Goal: Task Accomplishment & Management: Manage account settings

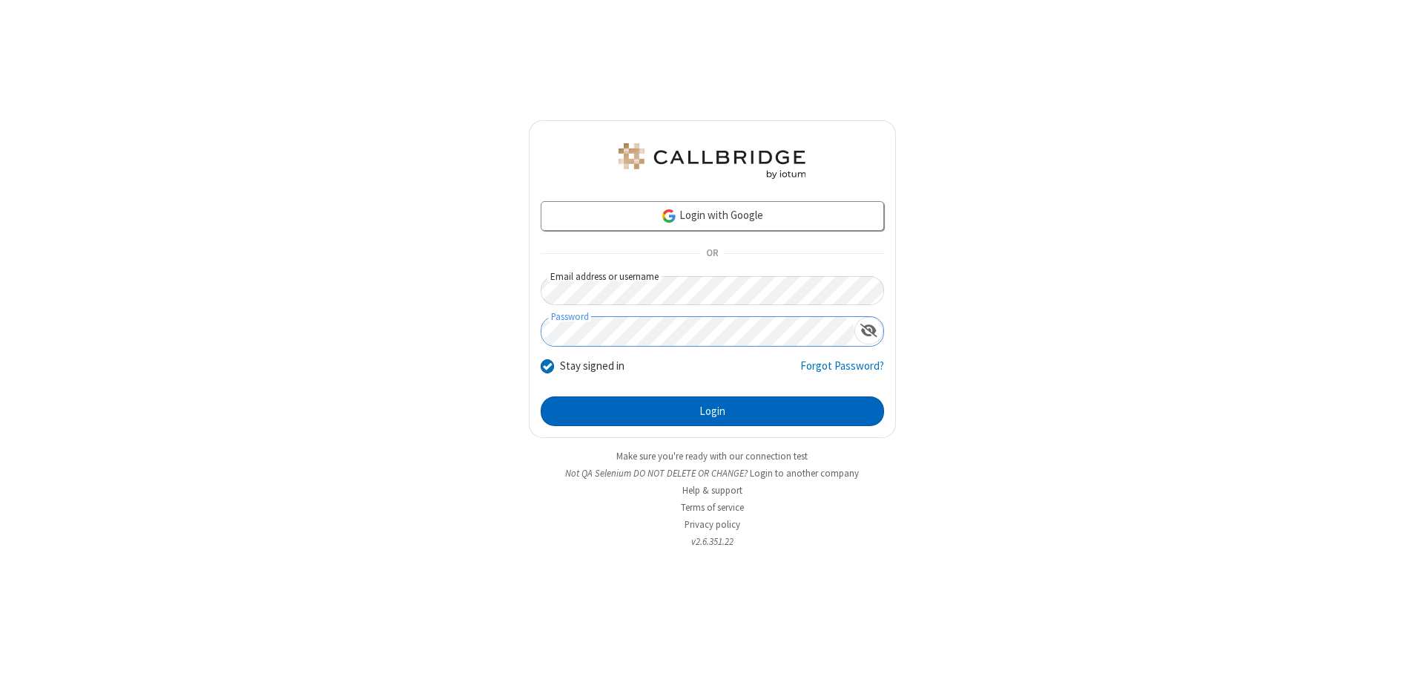
click at [712, 411] on button "Login" at bounding box center [712, 411] width 343 height 30
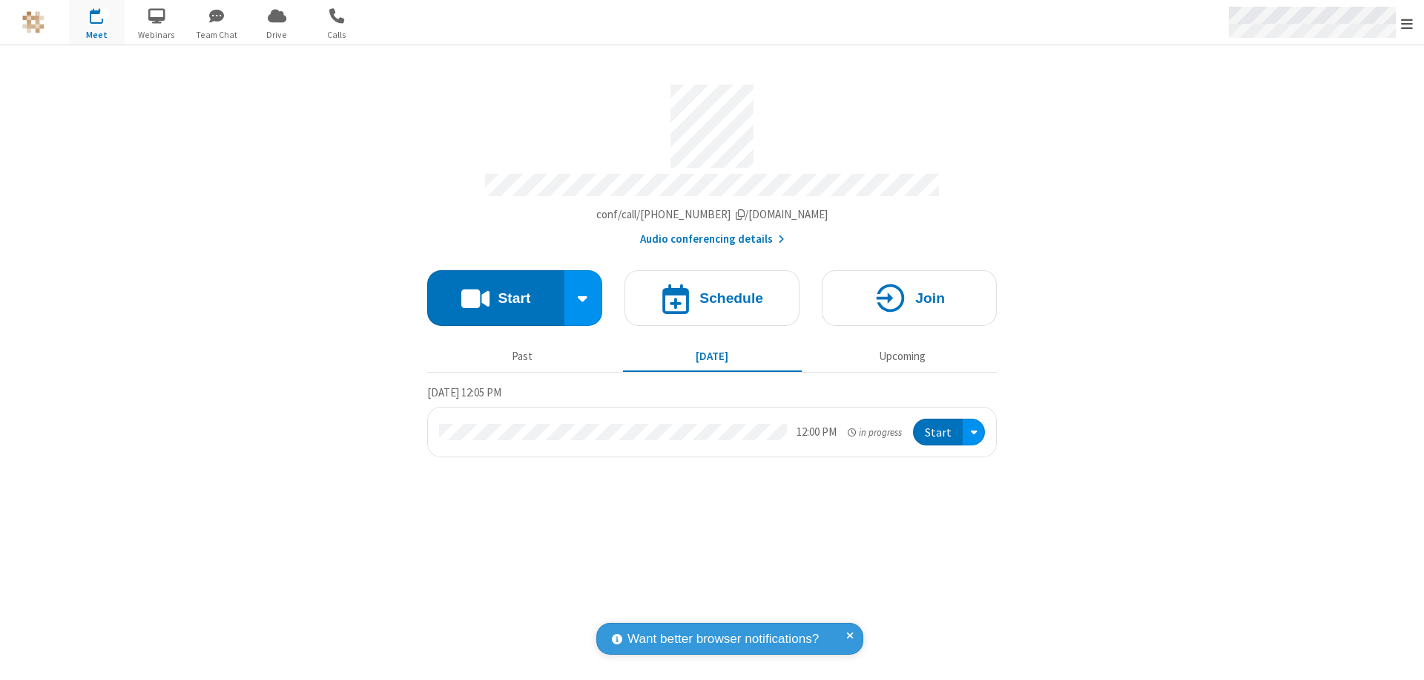
click at [1407, 23] on span "Open menu" at bounding box center [1407, 23] width 12 height 15
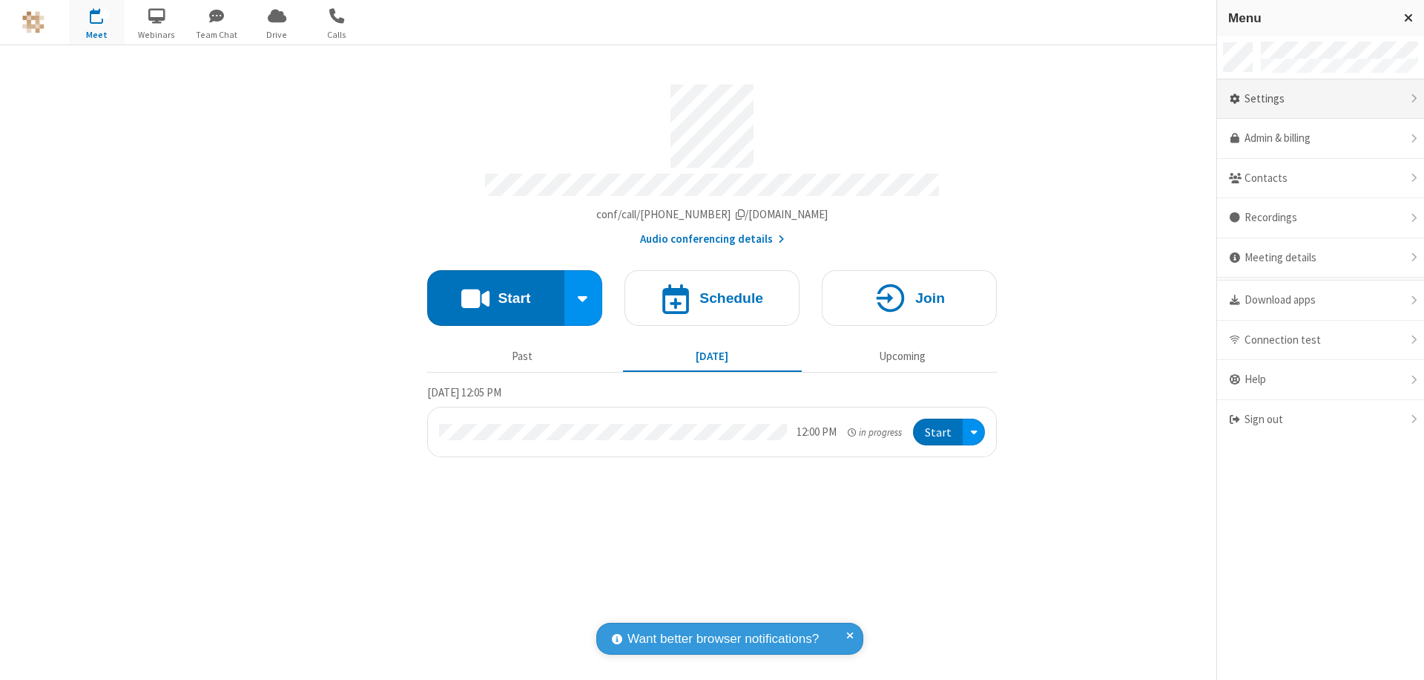
click at [1321, 99] on div "Settings" at bounding box center [1320, 99] width 207 height 40
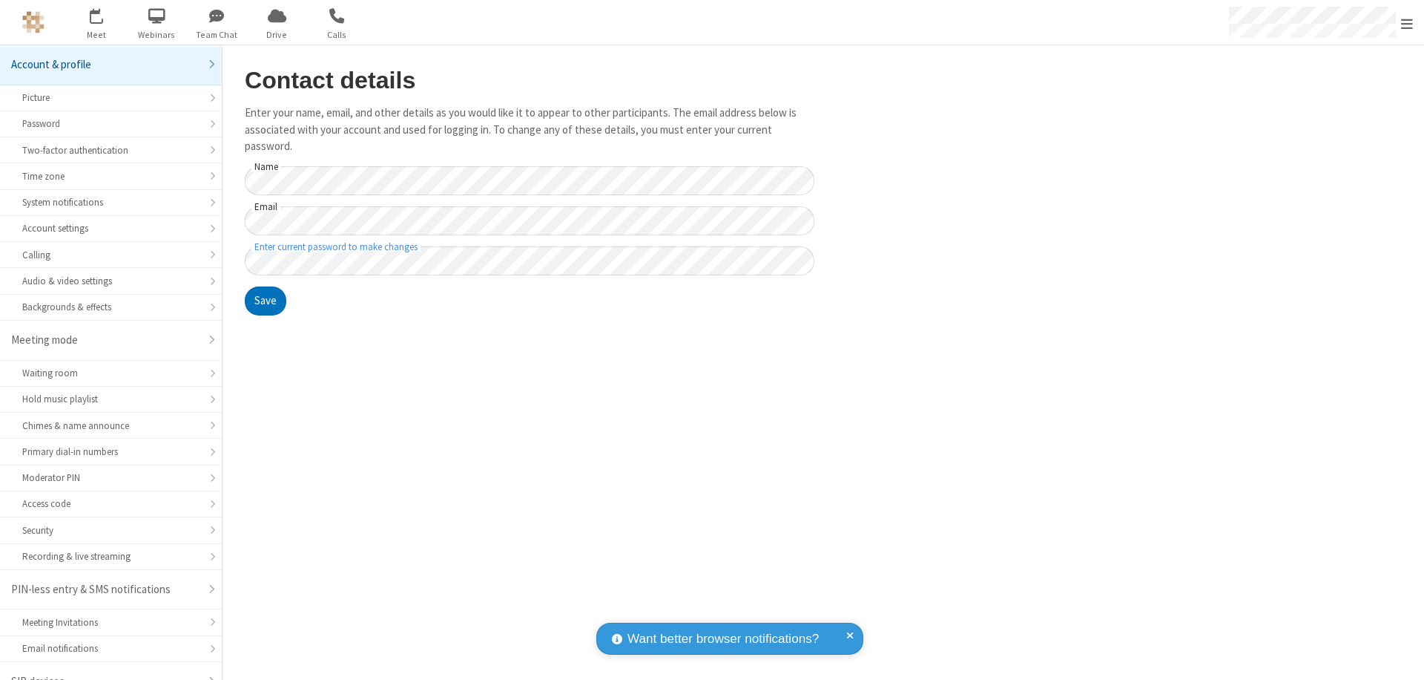
scroll to position [21, 0]
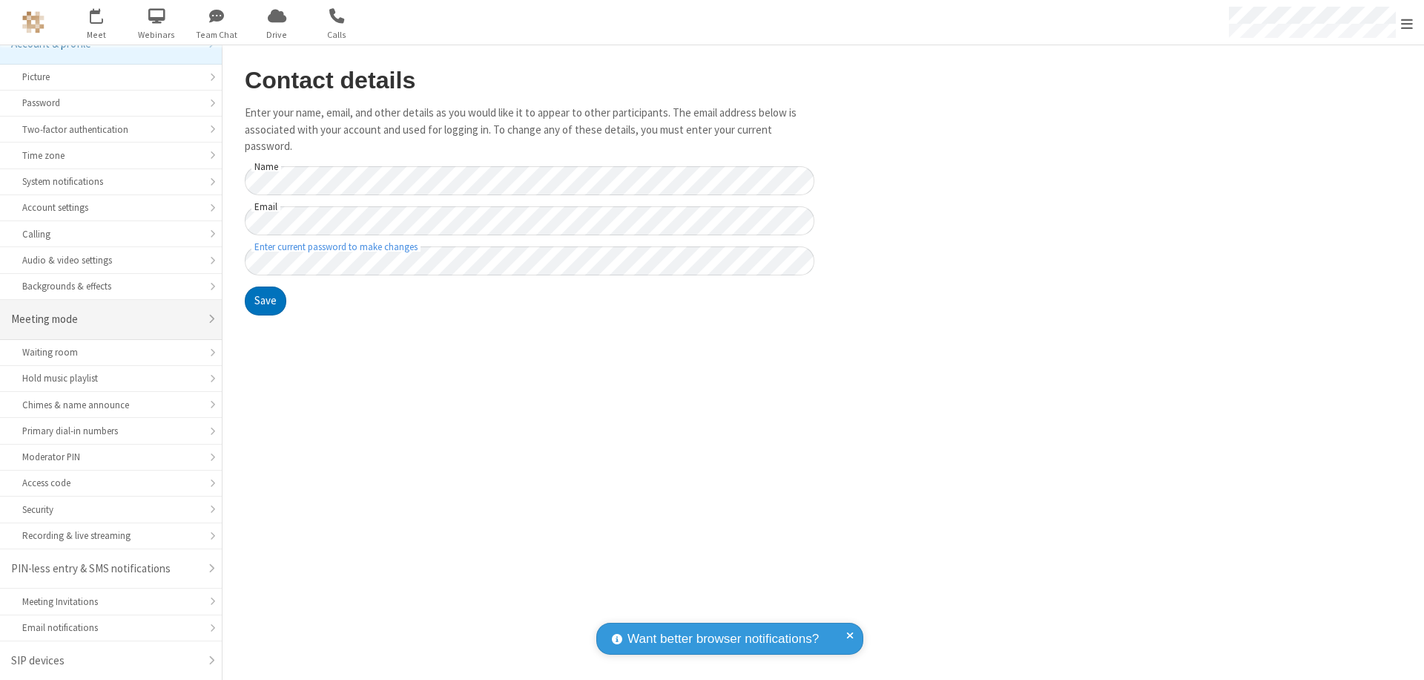
click at [105, 319] on div "Meeting mode" at bounding box center [105, 319] width 188 height 17
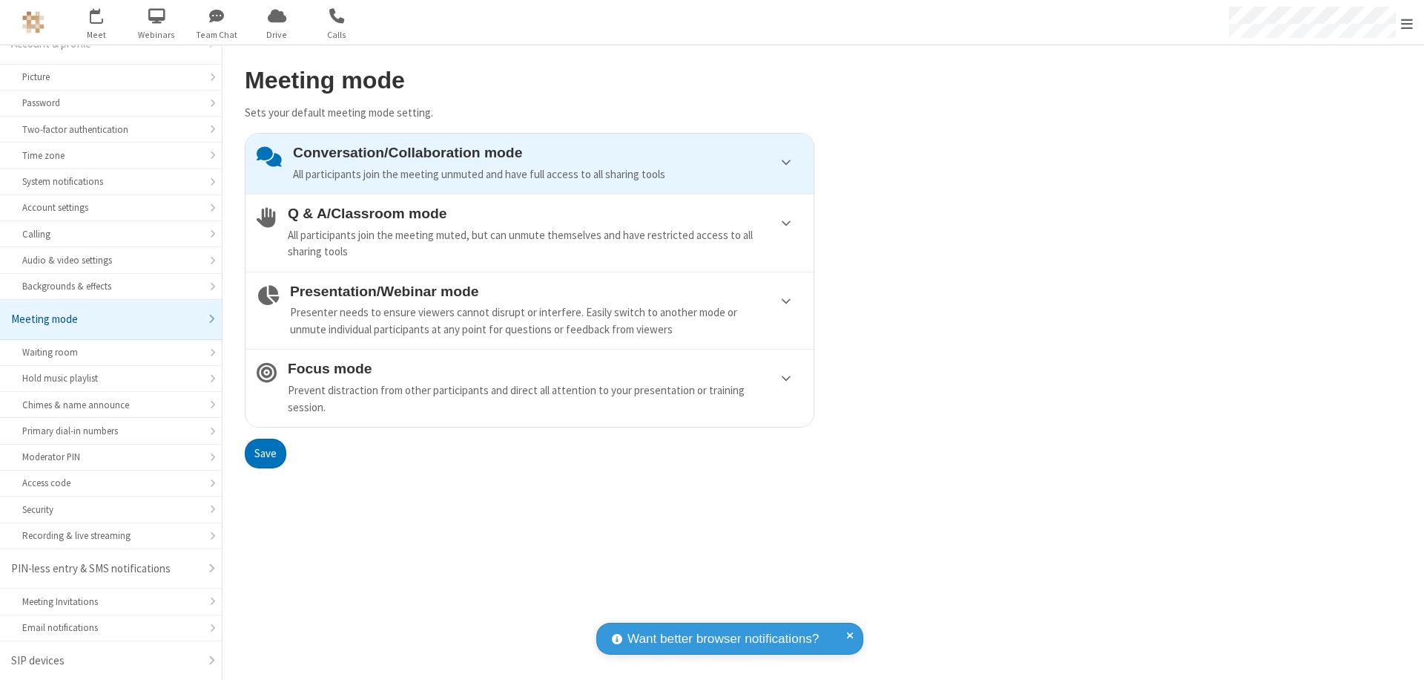
click at [530, 163] on div "Conversation/Collaboration mode All participants join the meeting unmuted and h…" at bounding box center [548, 164] width 510 height 38
click at [265, 453] on button "Save" at bounding box center [266, 453] width 42 height 30
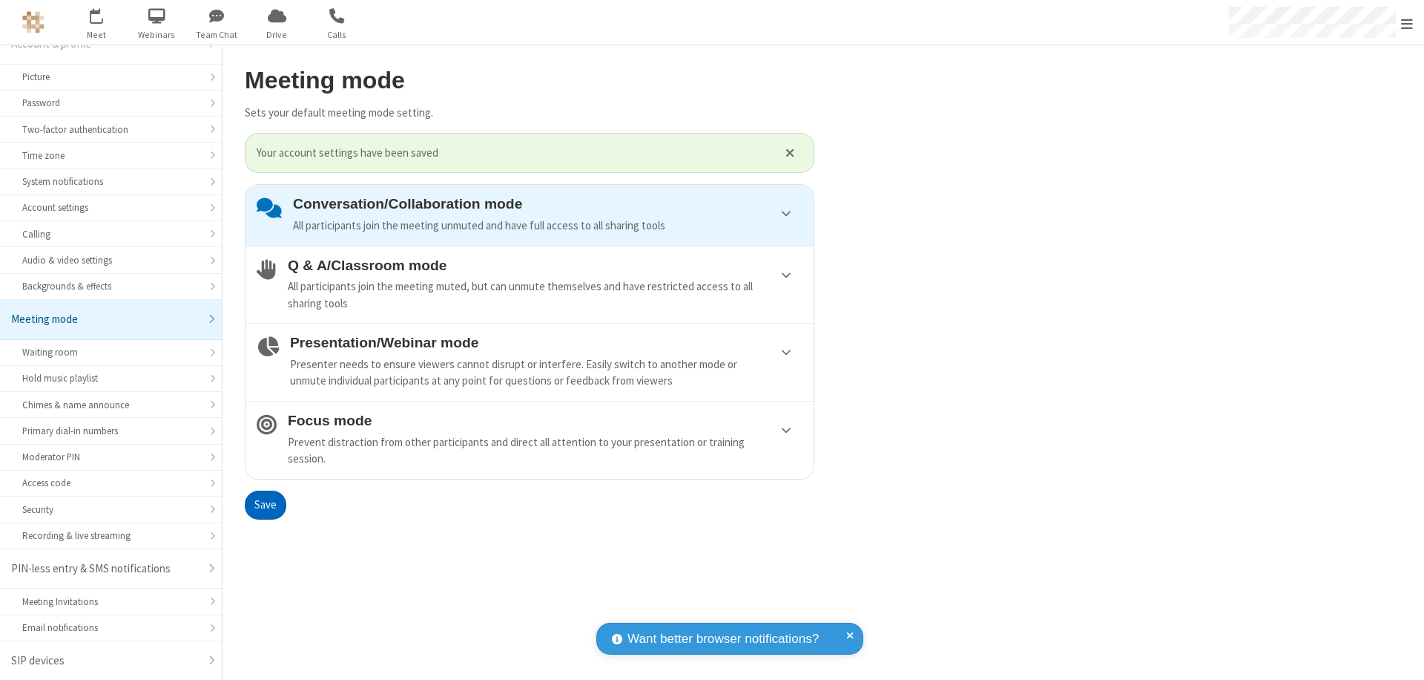
click at [1407, 22] on span "Open menu" at bounding box center [1407, 23] width 12 height 15
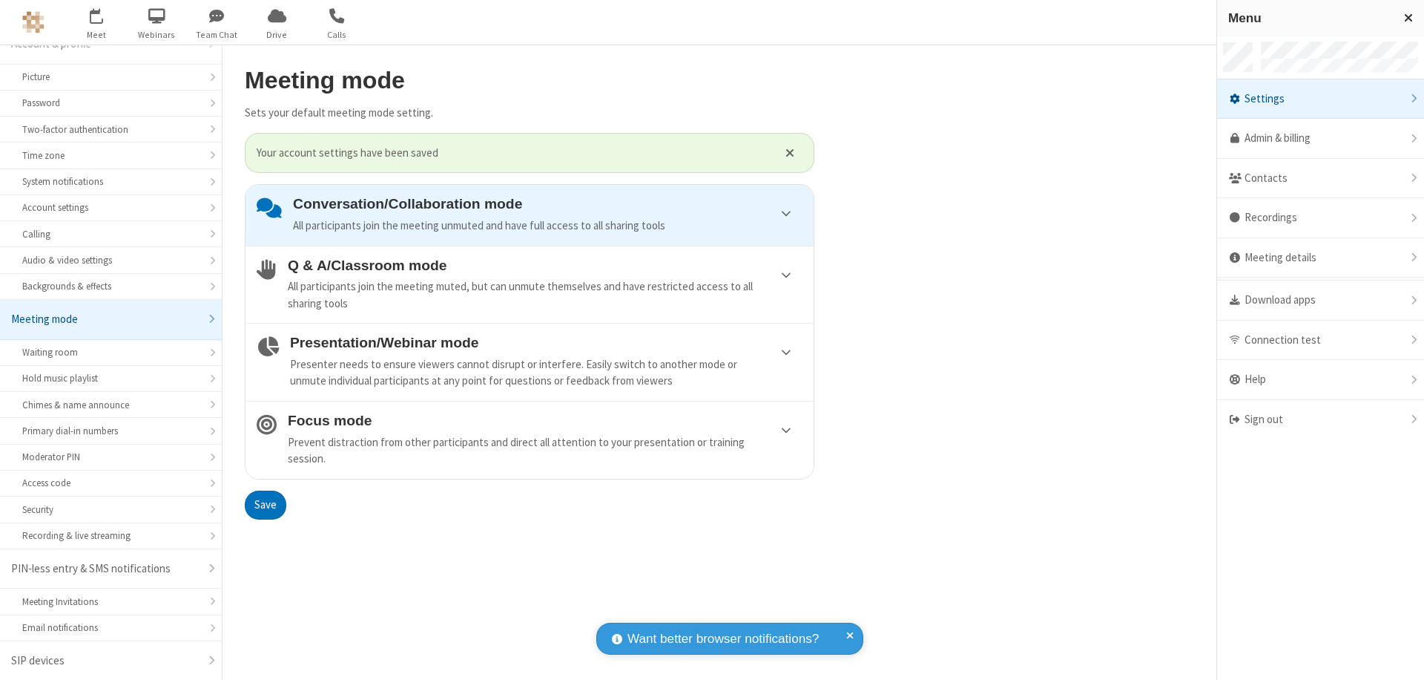
click at [1321, 419] on div "Sign out" at bounding box center [1320, 419] width 207 height 39
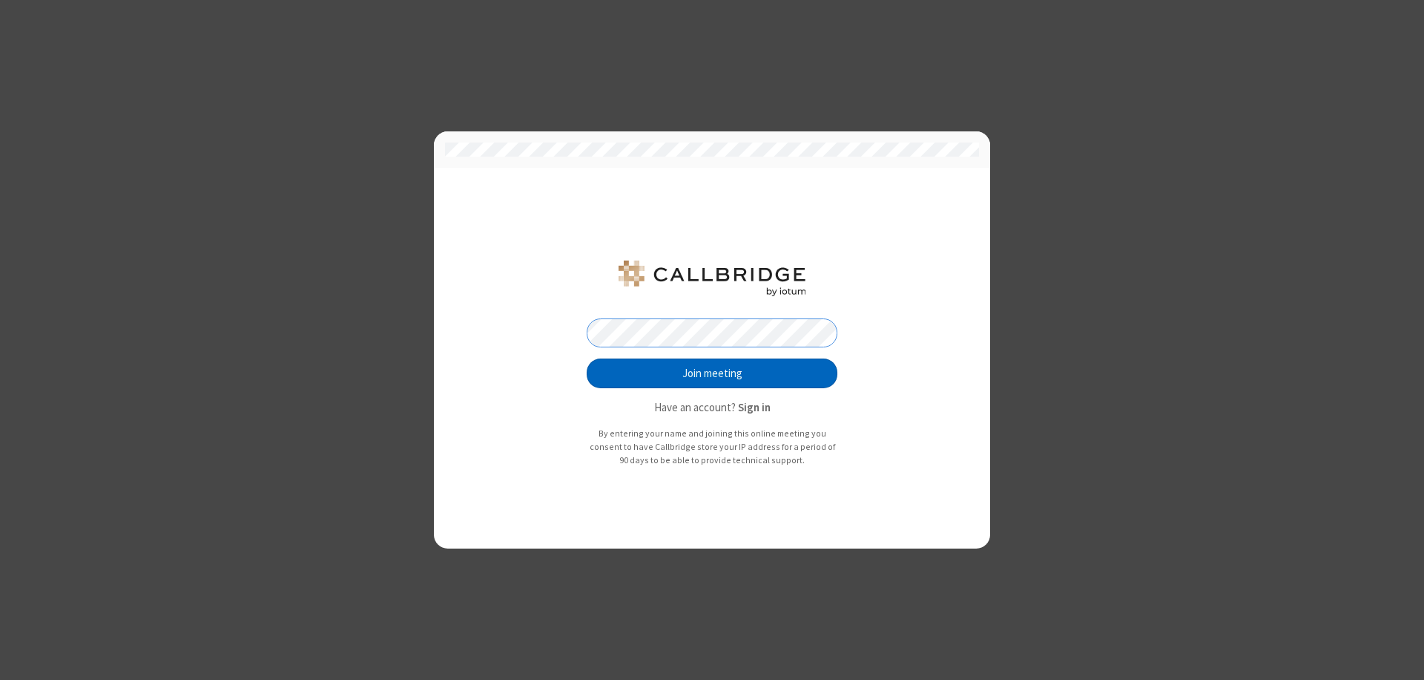
click at [712, 373] on button "Join meeting" at bounding box center [712, 373] width 251 height 30
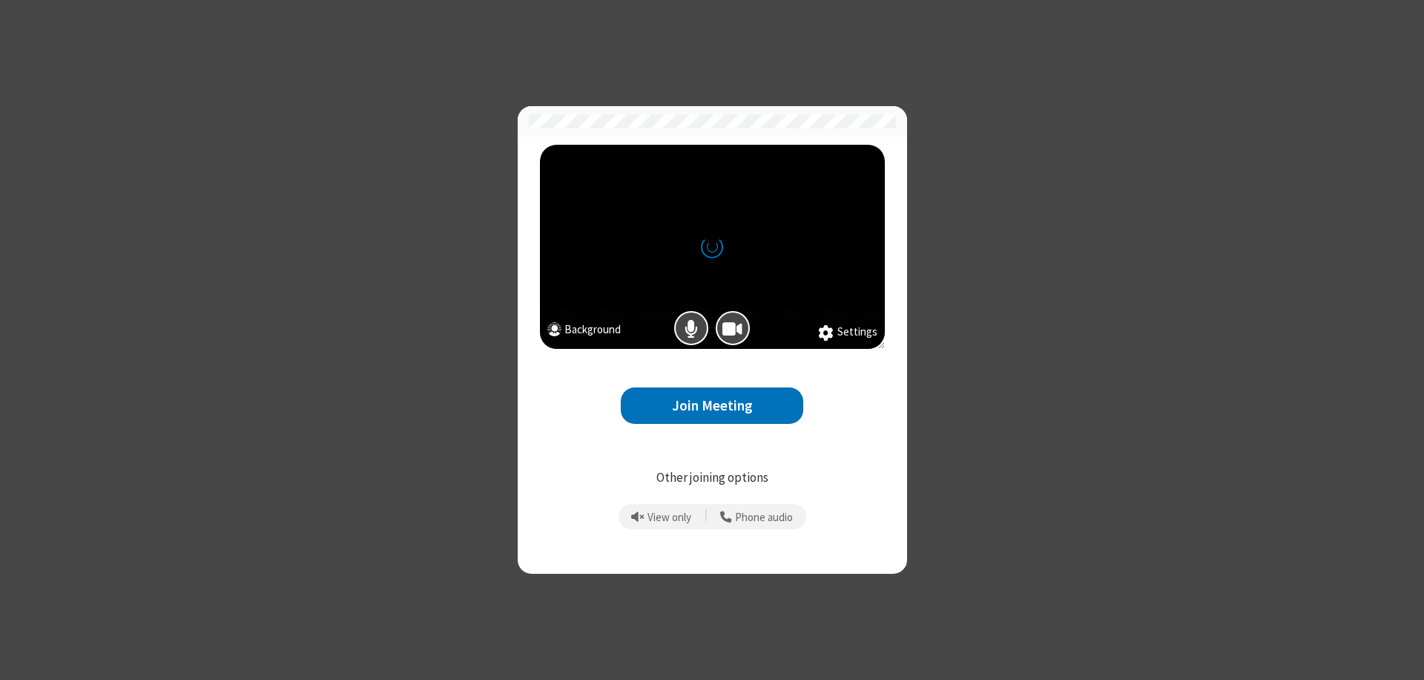
click at [712, 405] on button "Join Meeting" at bounding box center [712, 405] width 183 height 36
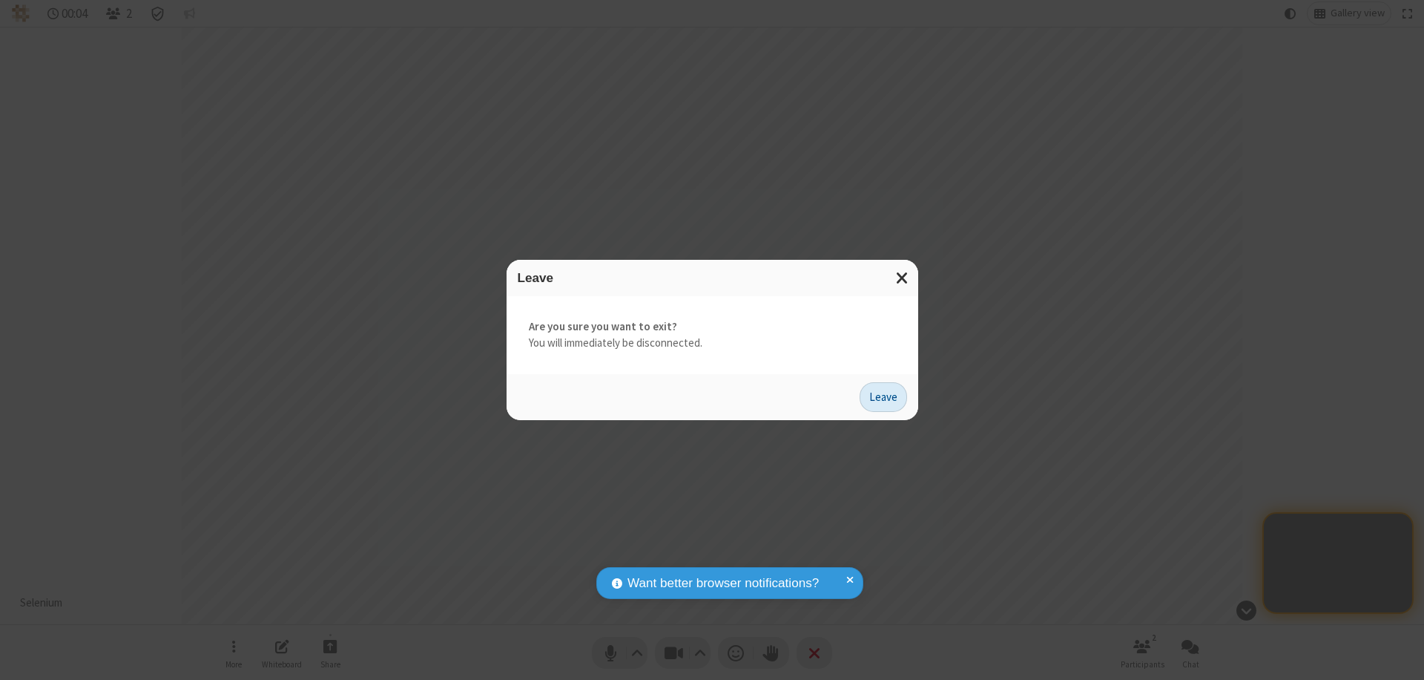
click at [884, 396] on button "Leave" at bounding box center [883, 397] width 47 height 30
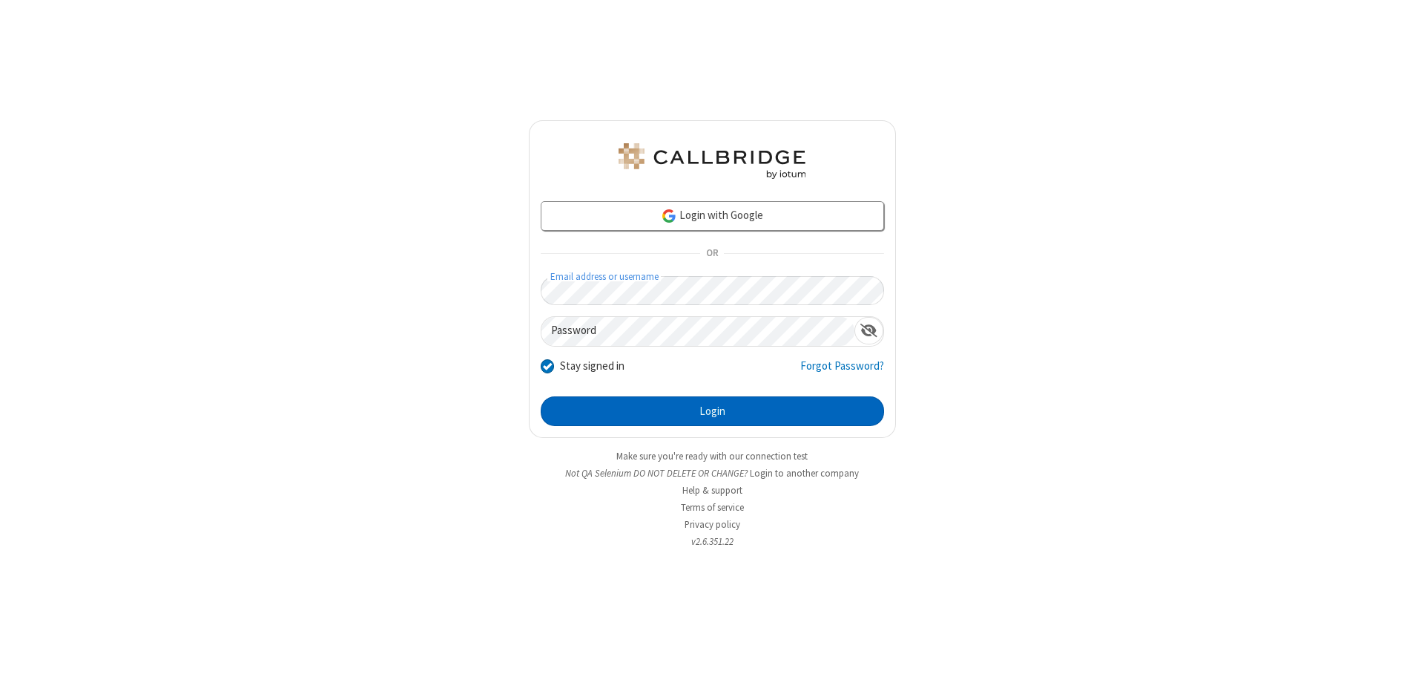
click at [712, 411] on button "Login" at bounding box center [712, 411] width 343 height 30
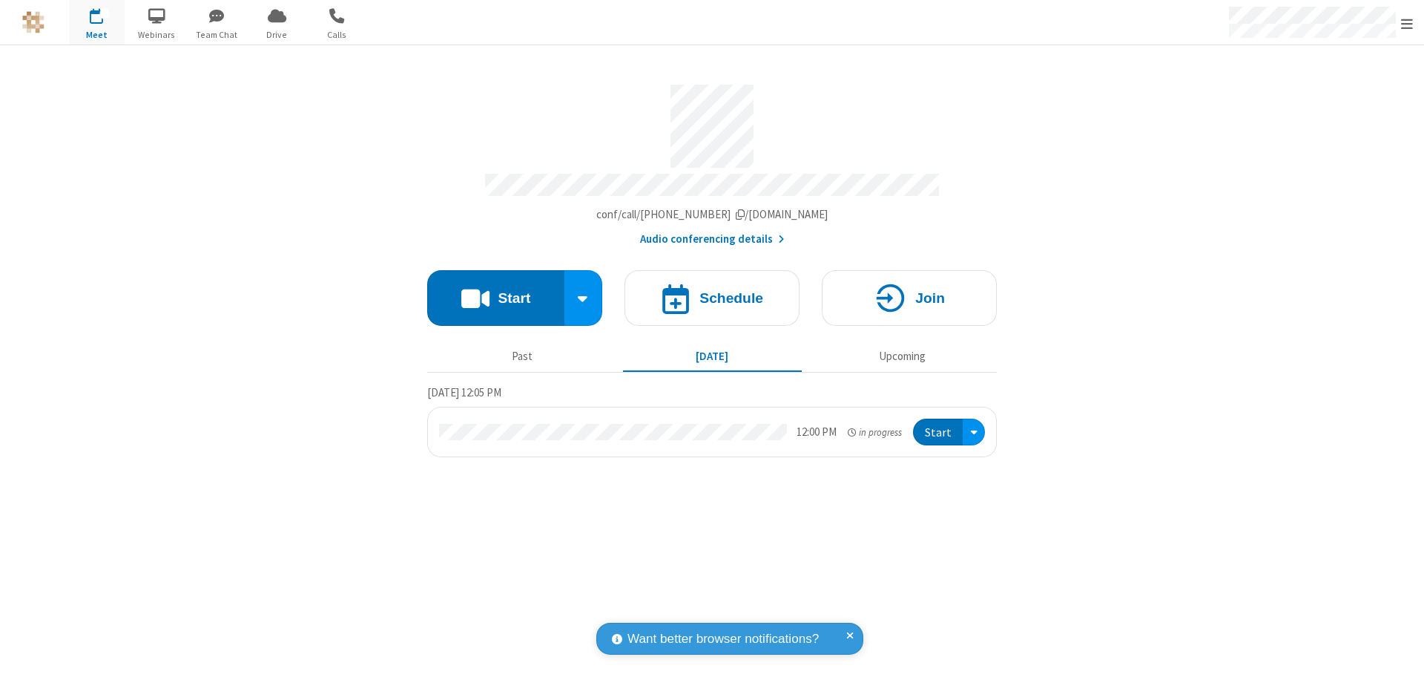
click at [1407, 23] on span "Open menu" at bounding box center [1407, 23] width 12 height 15
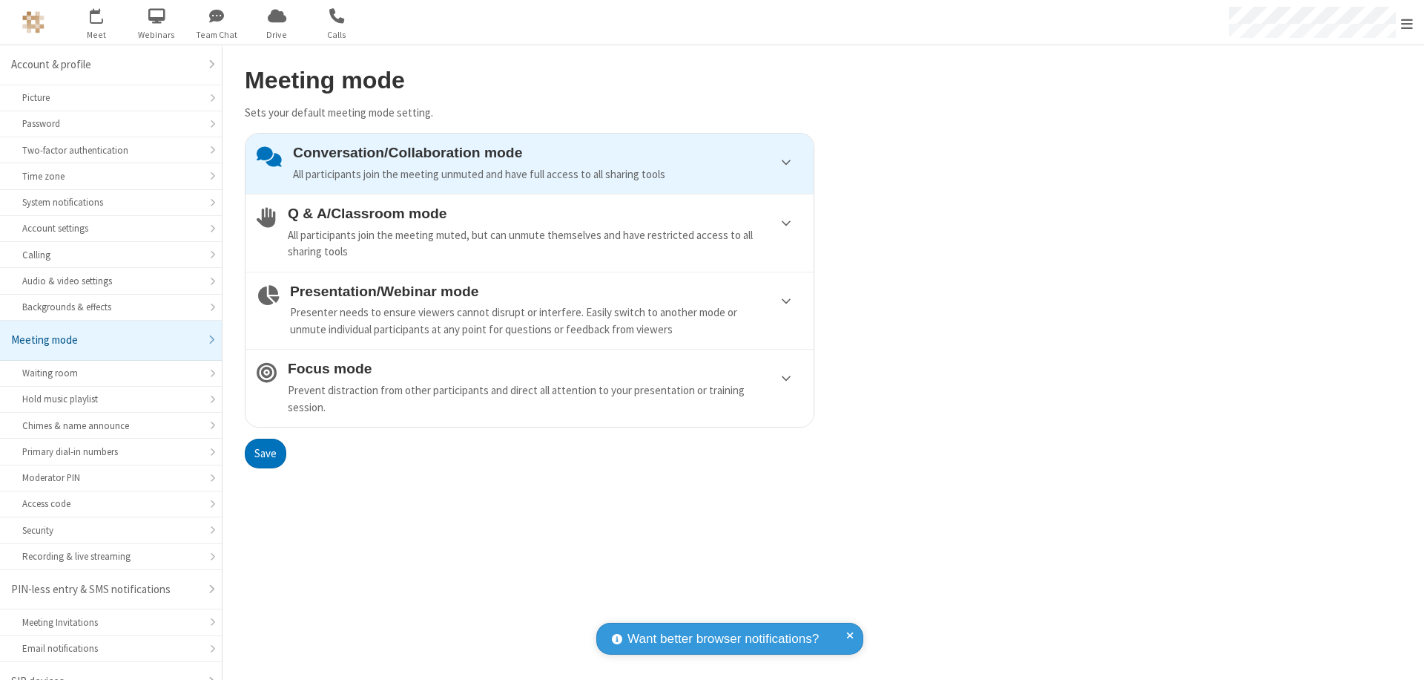
scroll to position [21, 0]
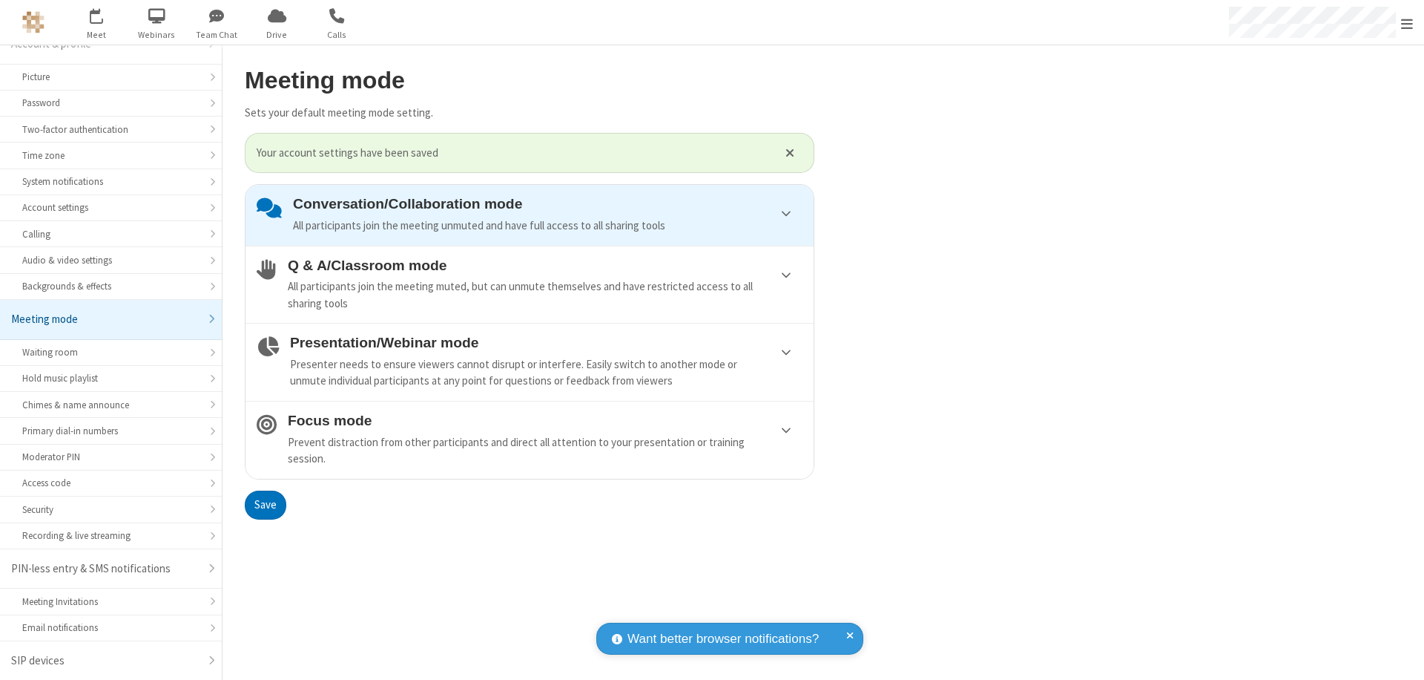
click at [530, 214] on div "Conversation/Collaboration mode All participants join the meeting unmuted and h…" at bounding box center [548, 215] width 510 height 38
click at [265, 504] on button "Save" at bounding box center [266, 505] width 42 height 30
click at [1407, 22] on span "Open menu" at bounding box center [1407, 23] width 12 height 15
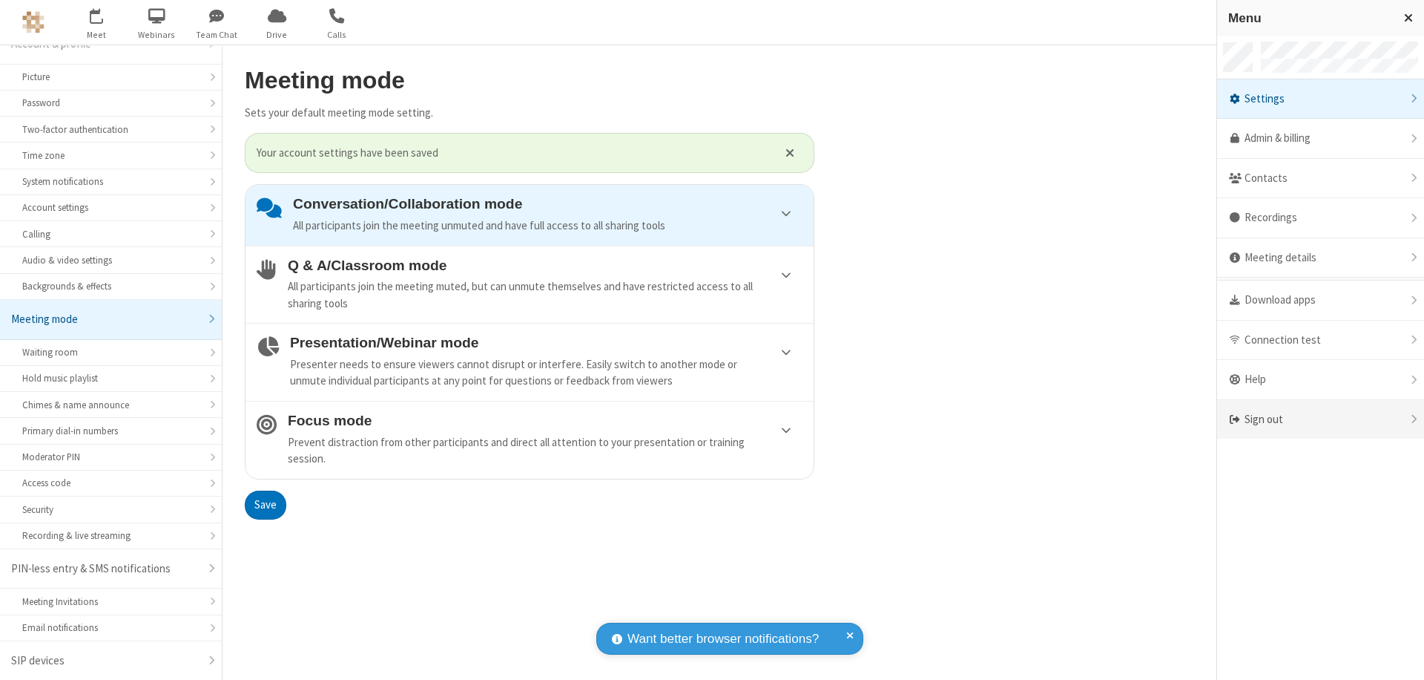
click at [1321, 419] on div "Sign out" at bounding box center [1320, 419] width 207 height 39
